Goal: Task Accomplishment & Management: Use online tool/utility

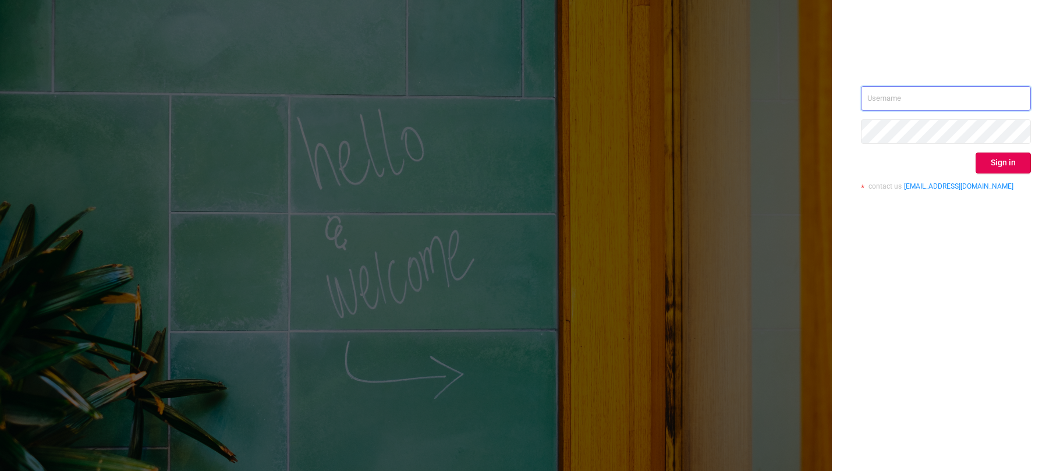
type input "[EMAIL_ADDRESS][DOMAIN_NAME]"
click at [1003, 167] on button "Sign in" at bounding box center [1003, 163] width 55 height 21
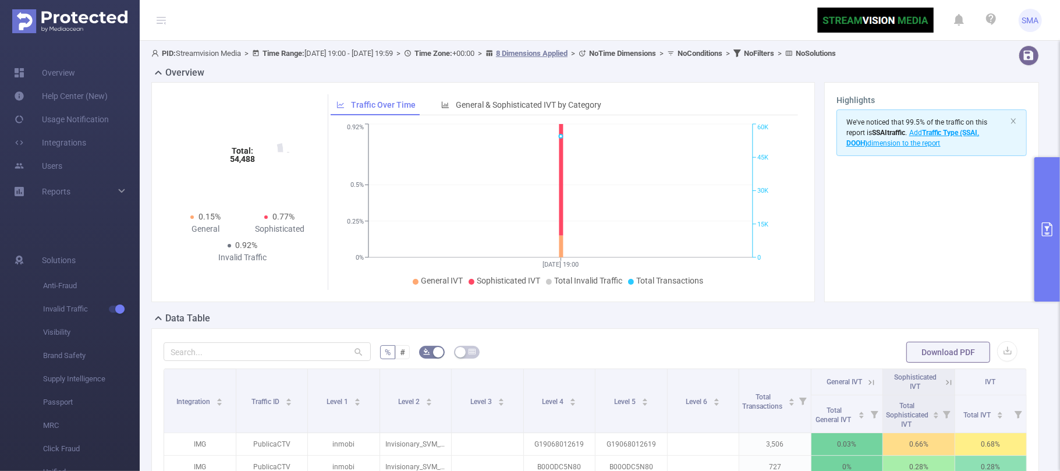
click at [1053, 232] on icon "primary" at bounding box center [1047, 229] width 10 height 14
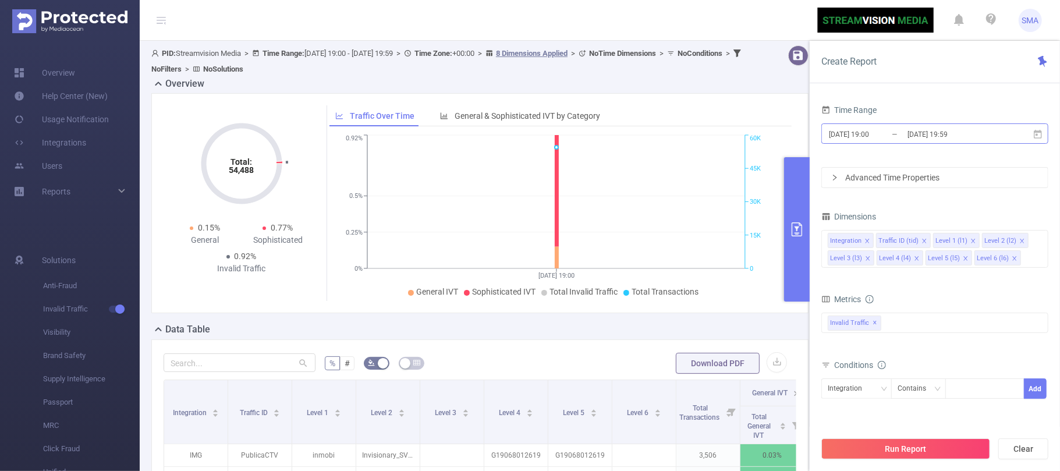
click at [873, 132] on input "[DATE] 19:00" at bounding box center [875, 134] width 94 height 16
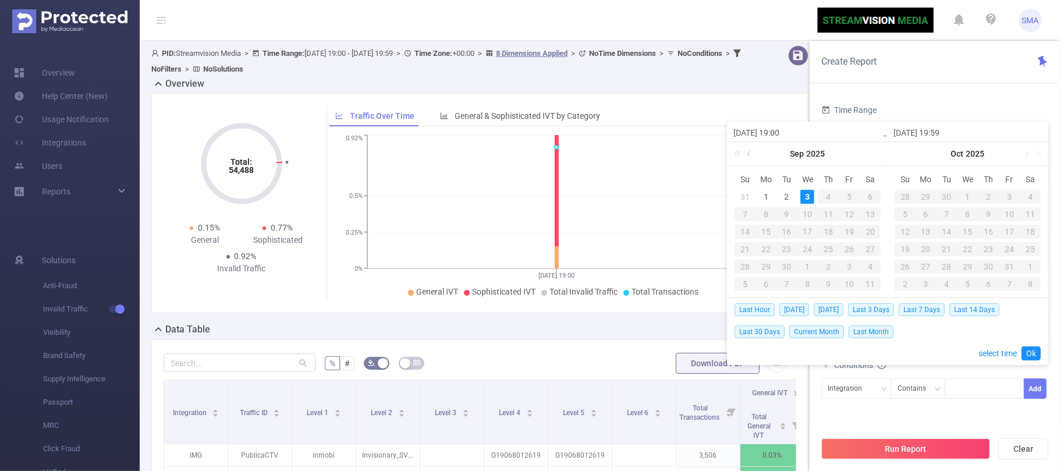
click at [750, 156] on link at bounding box center [750, 153] width 10 height 23
click at [786, 192] on div "1" at bounding box center [787, 197] width 14 height 14
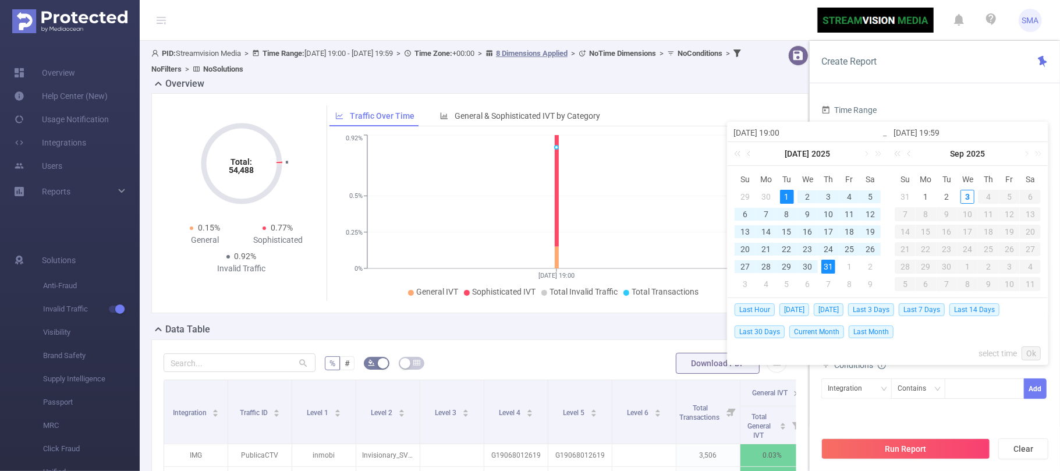
click at [827, 262] on div "31" at bounding box center [828, 267] width 14 height 14
type input "[DATE] 19:00"
type input "[DATE] 19:59"
type input "[DATE] 19:00"
type input "[DATE] 19:59"
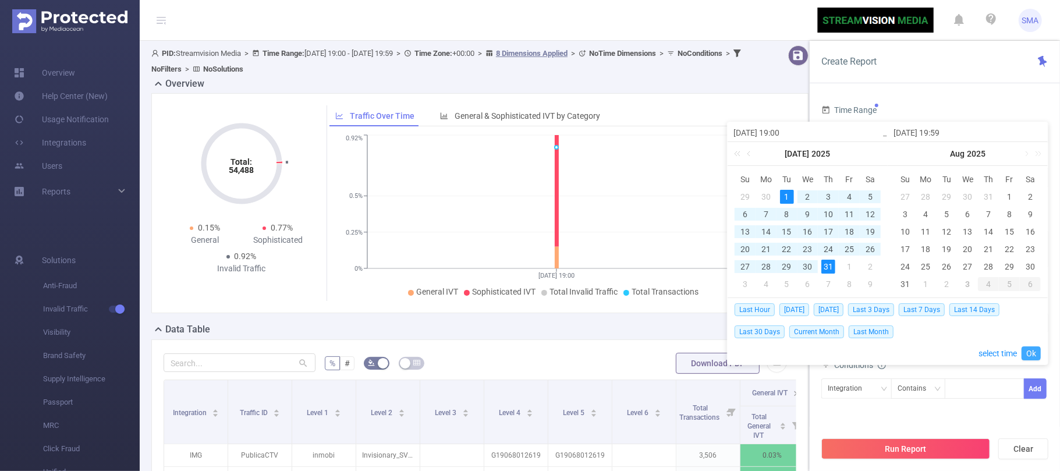
click at [1032, 355] on link "Ok" at bounding box center [1031, 353] width 19 height 14
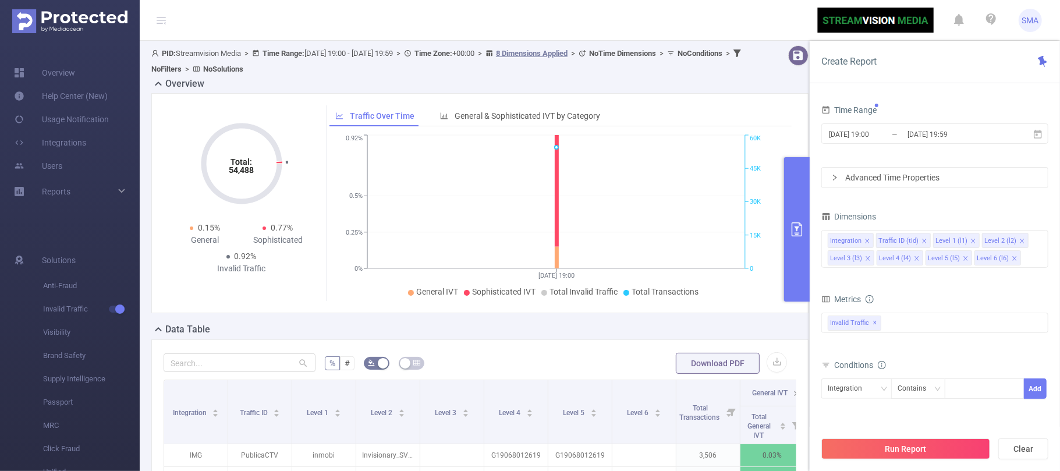
click at [938, 176] on div "Advanced Time Properties" at bounding box center [935, 178] width 226 height 20
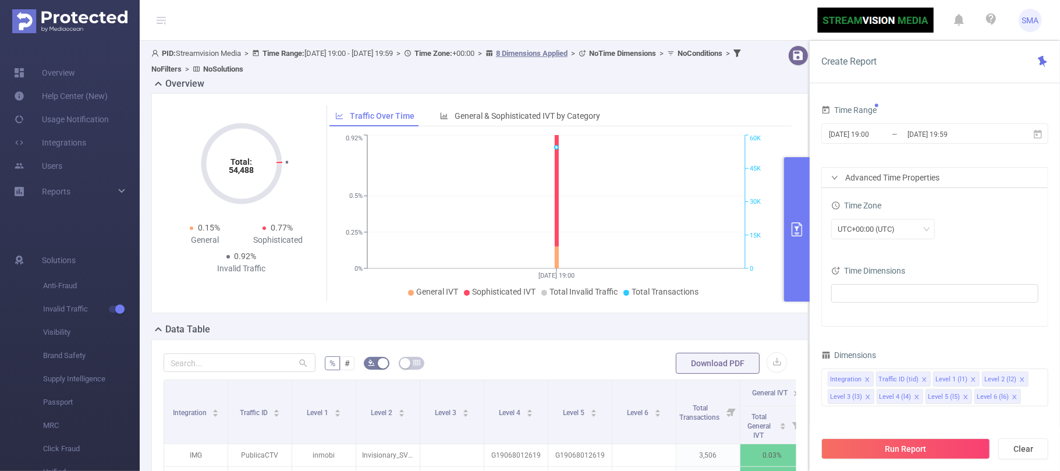
click at [938, 176] on div "Advanced Time Properties" at bounding box center [935, 178] width 226 height 20
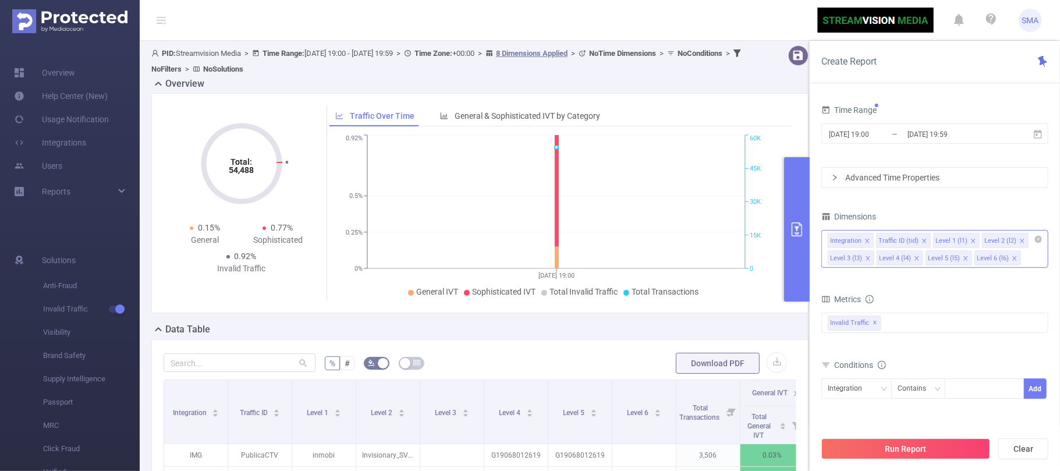
click at [867, 259] on icon "icon: close" at bounding box center [868, 258] width 4 height 4
click at [965, 260] on icon "icon: close" at bounding box center [966, 258] width 4 height 4
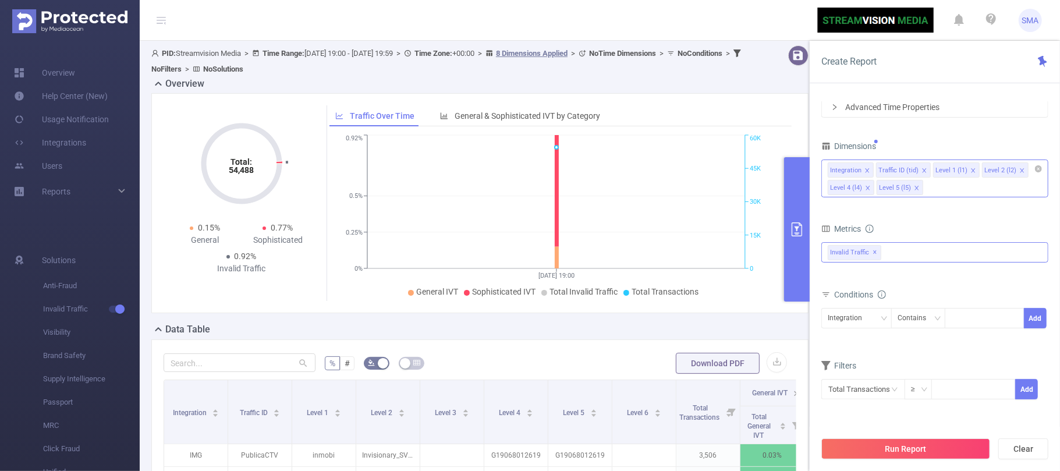
click at [911, 257] on div "Invalid Traffic ✕" at bounding box center [934, 252] width 227 height 20
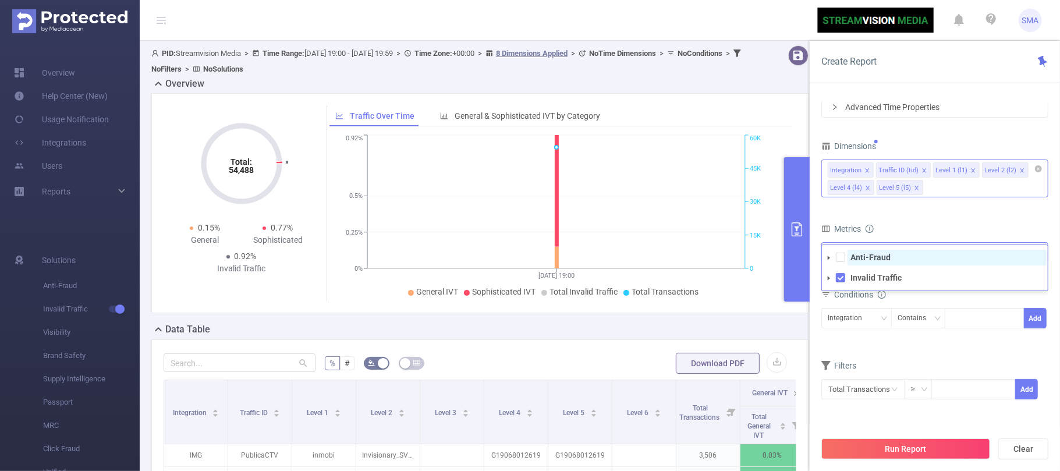
click at [867, 258] on strong "Anti-Fraud" at bounding box center [871, 257] width 40 height 9
click at [947, 226] on div "Metrics" at bounding box center [934, 230] width 227 height 19
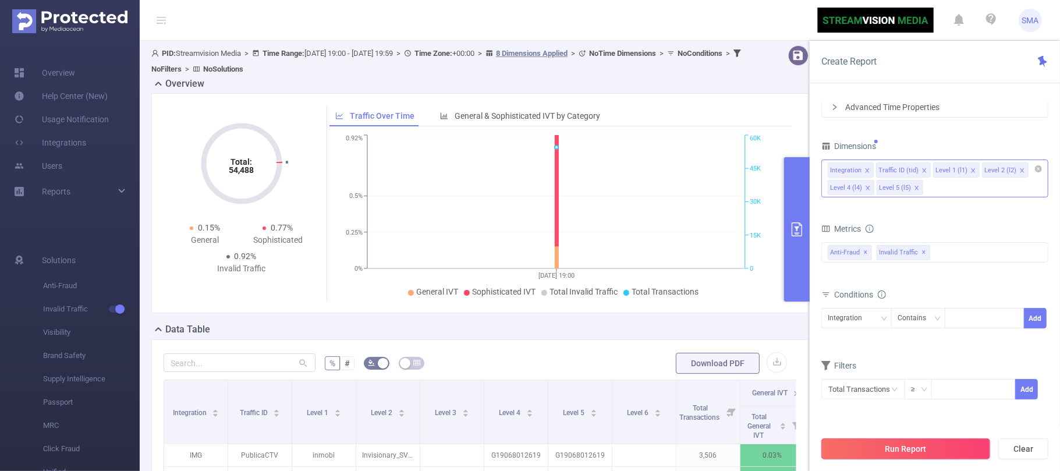
click at [921, 452] on button "Run Report" at bounding box center [905, 448] width 169 height 21
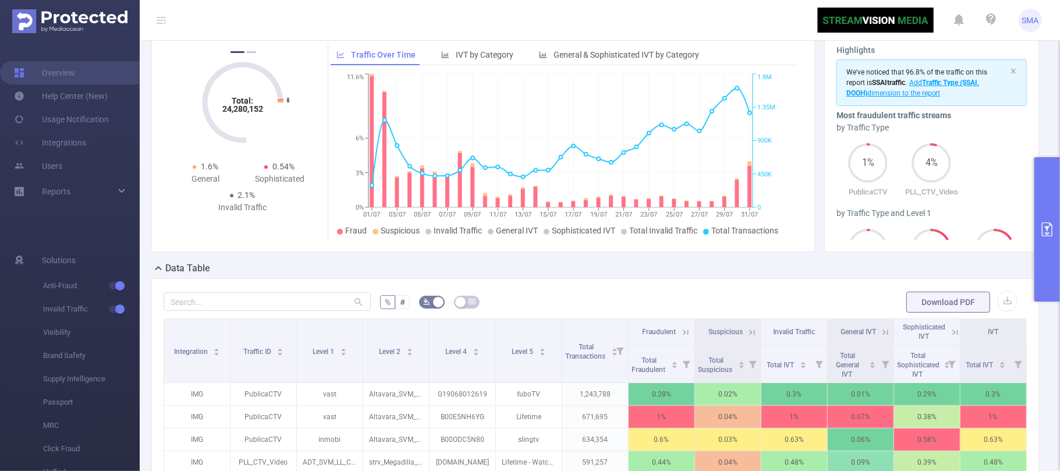
scroll to position [155, 0]
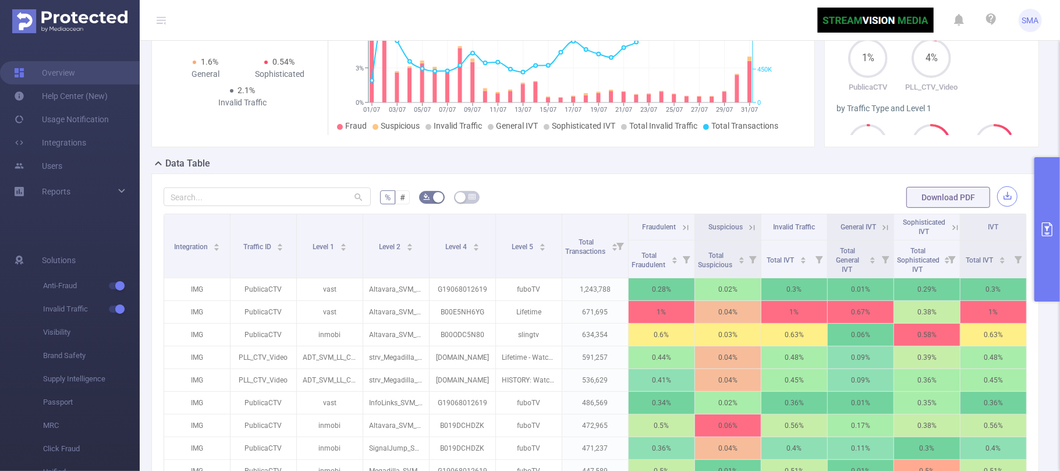
click at [997, 199] on button "button" at bounding box center [1007, 196] width 20 height 20
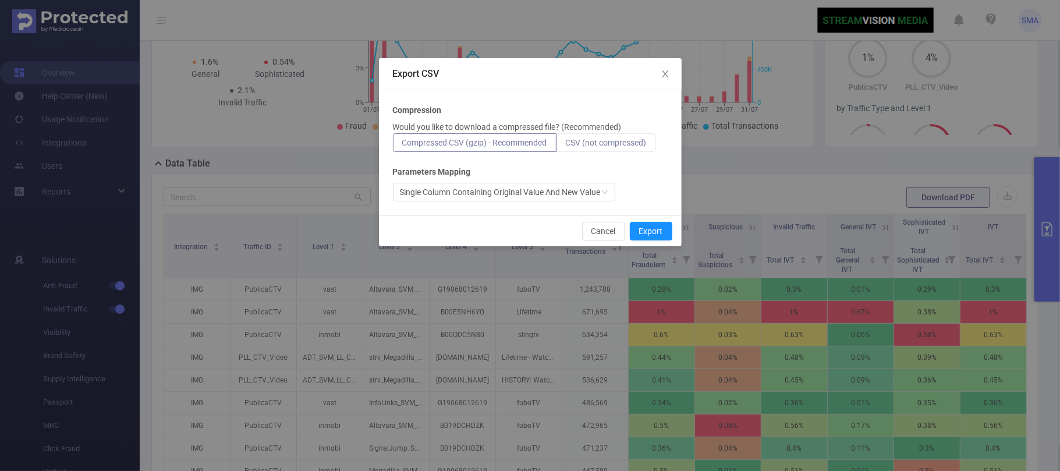
click at [605, 140] on span "CSV (not compressed)" at bounding box center [606, 142] width 81 height 9
click at [566, 146] on input "CSV (not compressed)" at bounding box center [566, 146] width 0 height 0
click at [645, 228] on button "Export" at bounding box center [651, 231] width 42 height 19
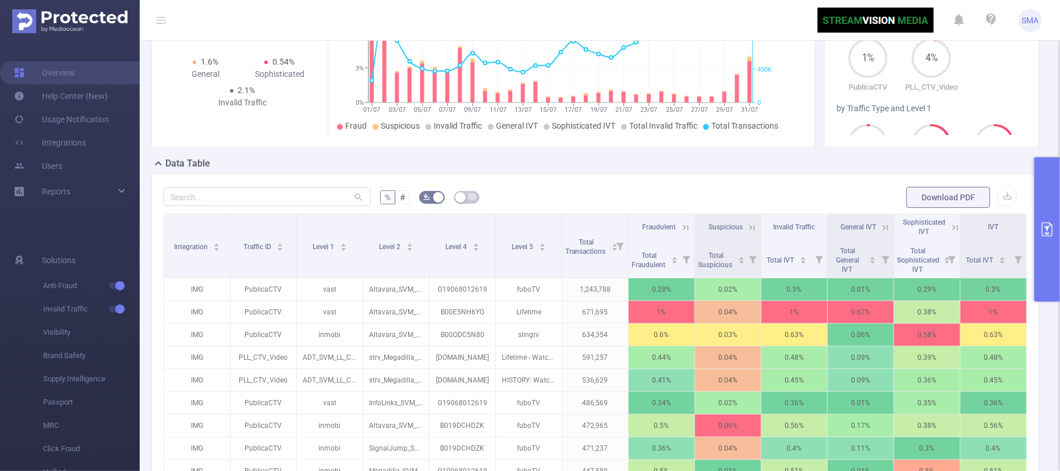
click at [1047, 229] on icon "primary" at bounding box center [1047, 229] width 10 height 14
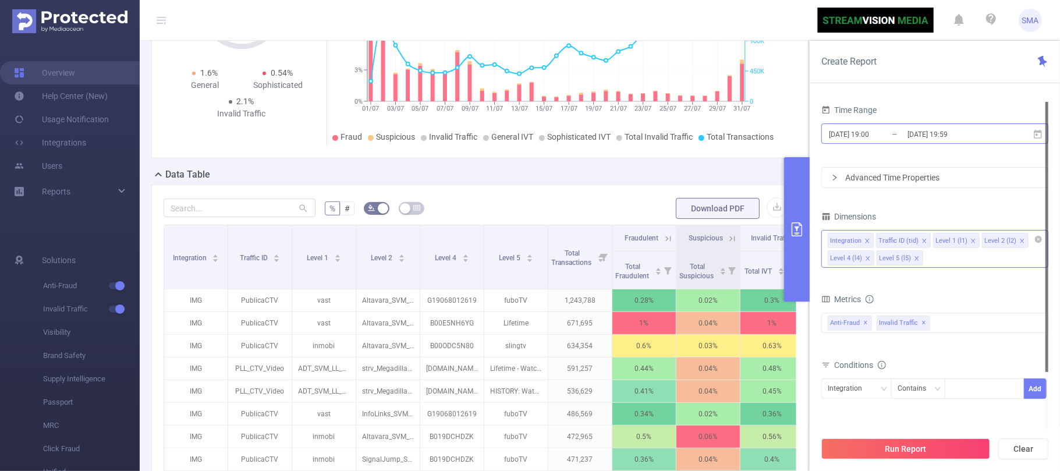
click at [891, 135] on input "[DATE] 19:00" at bounding box center [875, 134] width 94 height 16
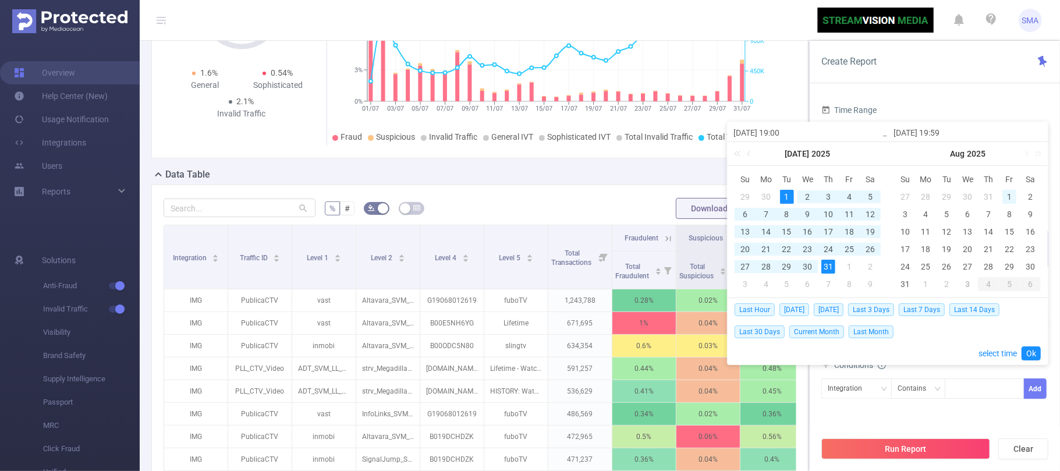
click at [1007, 196] on div "1" at bounding box center [1010, 197] width 14 height 14
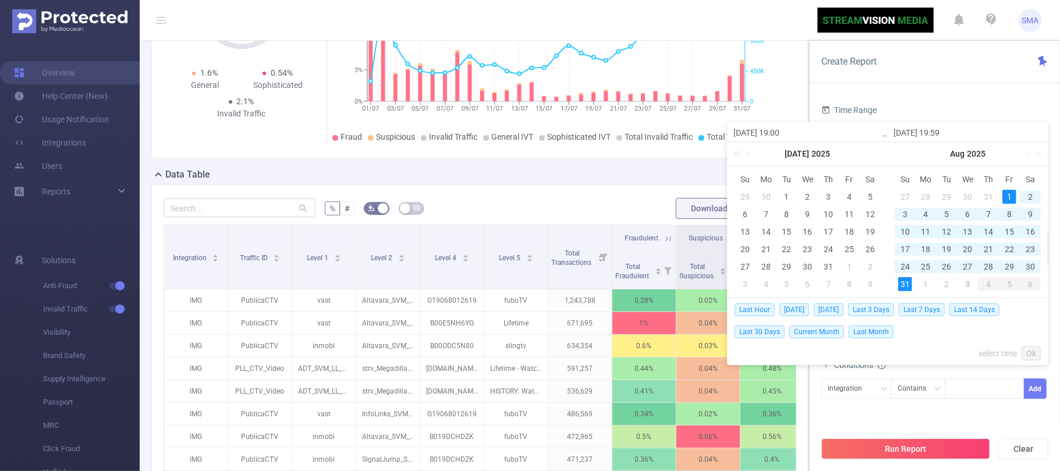
click at [902, 287] on div "31" at bounding box center [905, 284] width 14 height 14
type input "[DATE] 19:00"
type input "[DATE] 19:59"
type input "[DATE] 19:00"
type input "[DATE] 19:59"
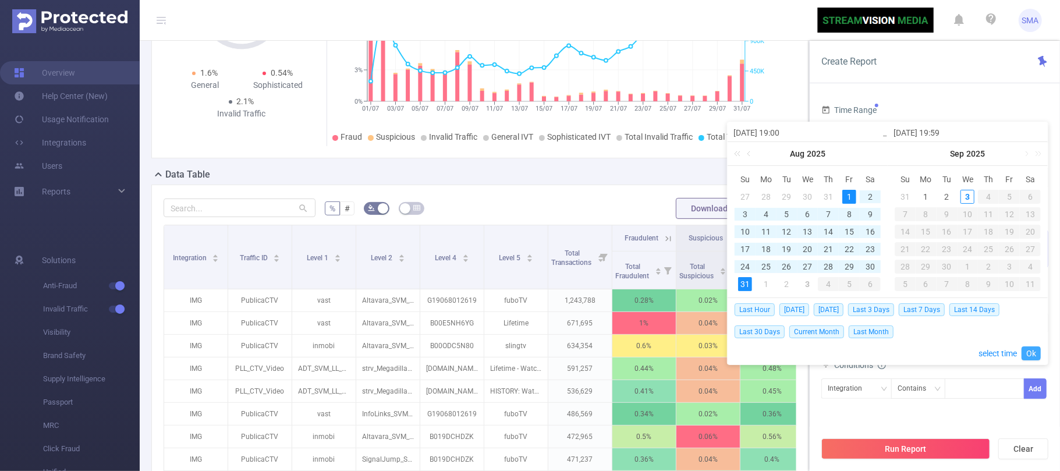
click at [1034, 352] on link "Ok" at bounding box center [1031, 353] width 19 height 14
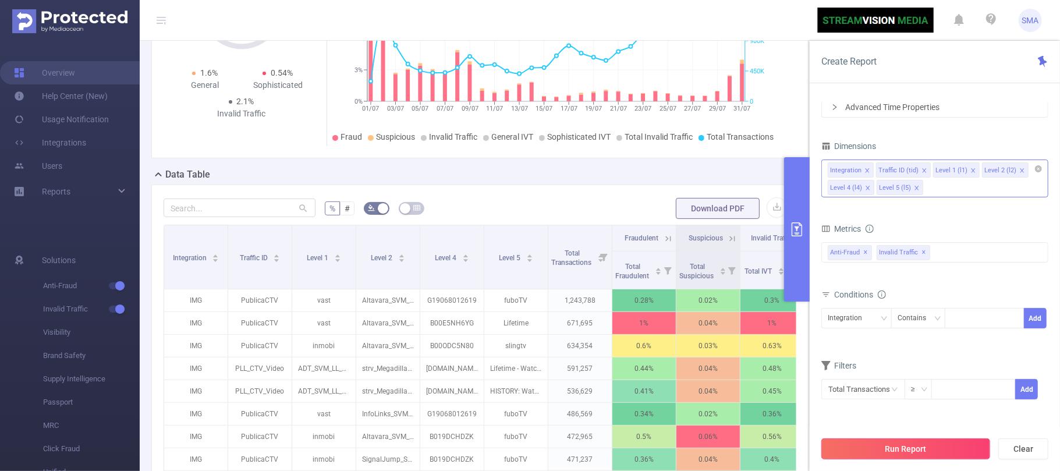
click at [906, 451] on button "Run Report" at bounding box center [905, 448] width 169 height 21
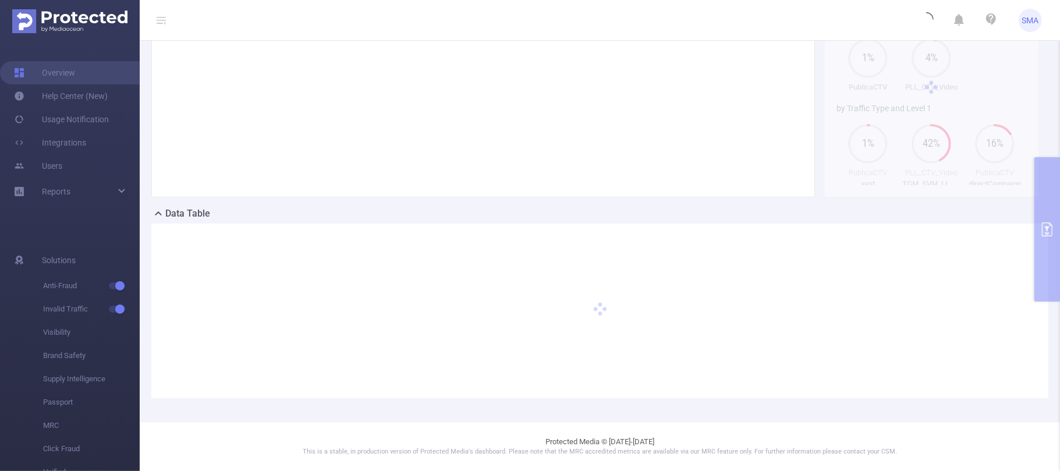
scroll to position [105, 0]
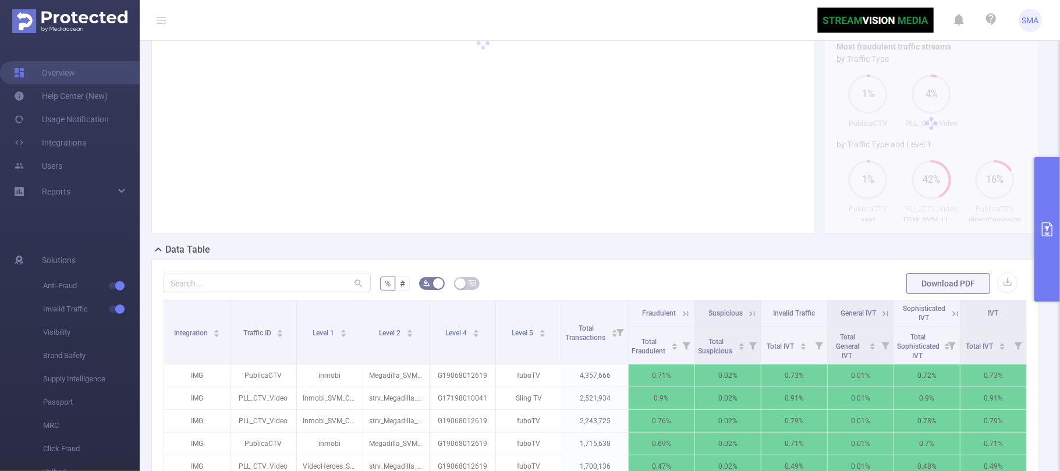
scroll to position [155, 0]
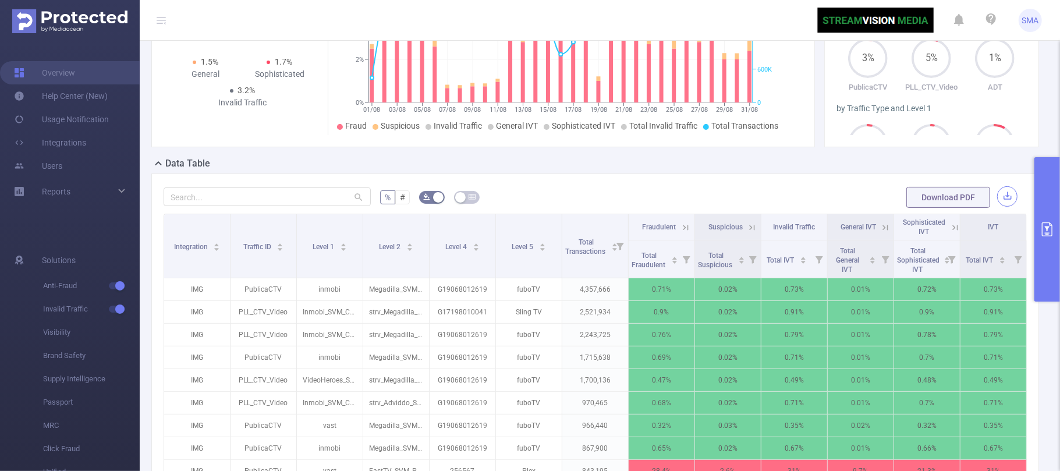
click at [997, 201] on button "button" at bounding box center [1007, 196] width 20 height 20
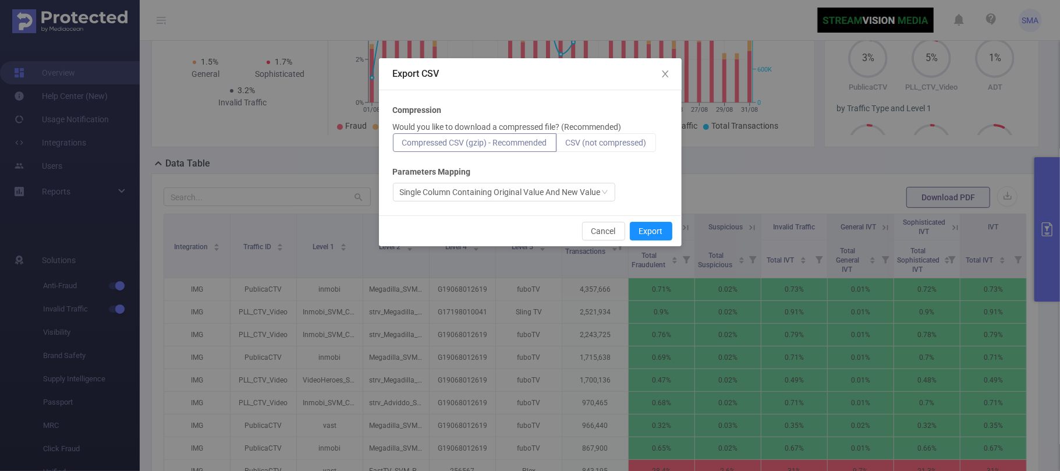
click at [600, 143] on span "CSV (not compressed)" at bounding box center [606, 142] width 81 height 9
click at [566, 146] on input "CSV (not compressed)" at bounding box center [566, 146] width 0 height 0
click at [653, 236] on button "Export" at bounding box center [651, 231] width 42 height 19
